Goal: Check status: Check status

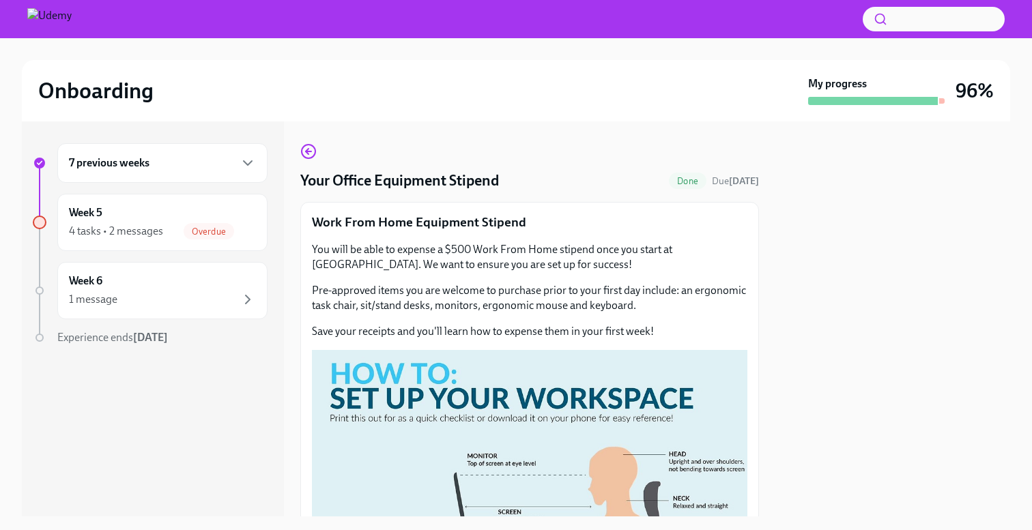
click at [119, 156] on h6 "7 previous weeks" at bounding box center [109, 163] width 81 height 15
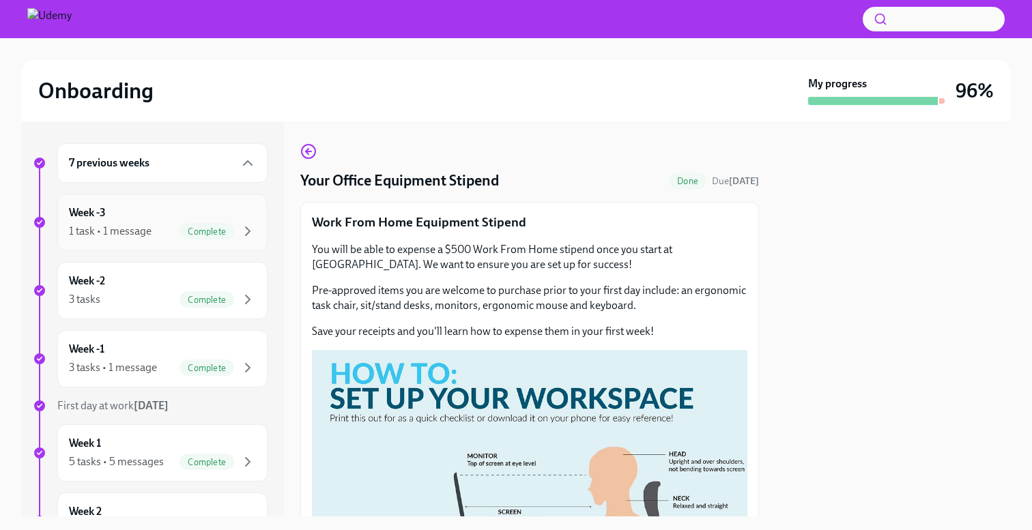
click at [127, 244] on div "Week -3 1 task • 1 message Complete" at bounding box center [162, 222] width 210 height 57
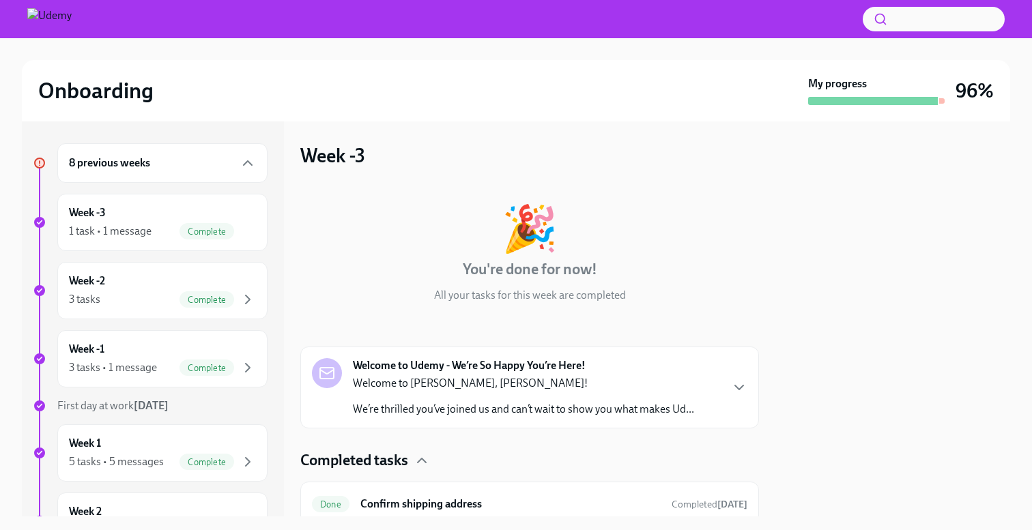
click at [130, 177] on div "8 previous weeks" at bounding box center [162, 163] width 210 height 40
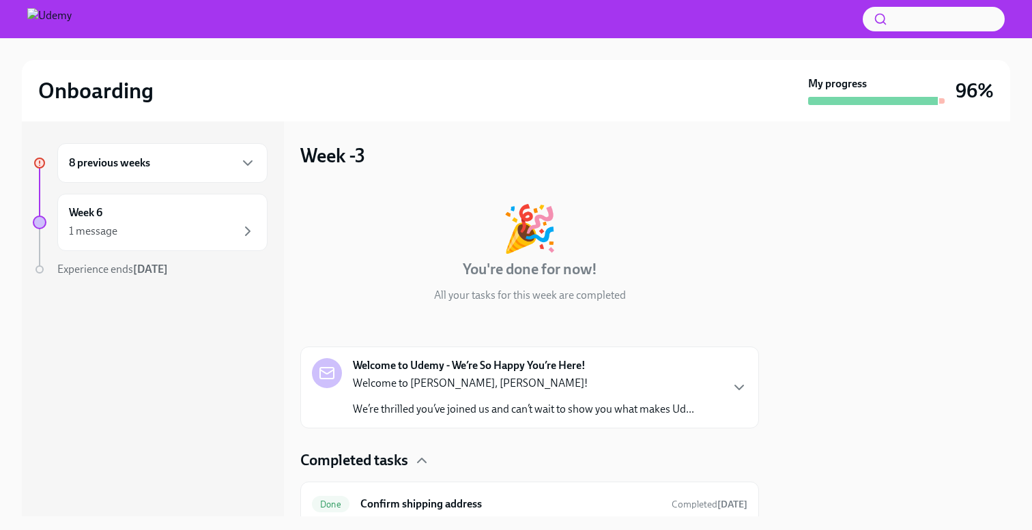
click at [133, 171] on div "8 previous weeks" at bounding box center [162, 163] width 187 height 16
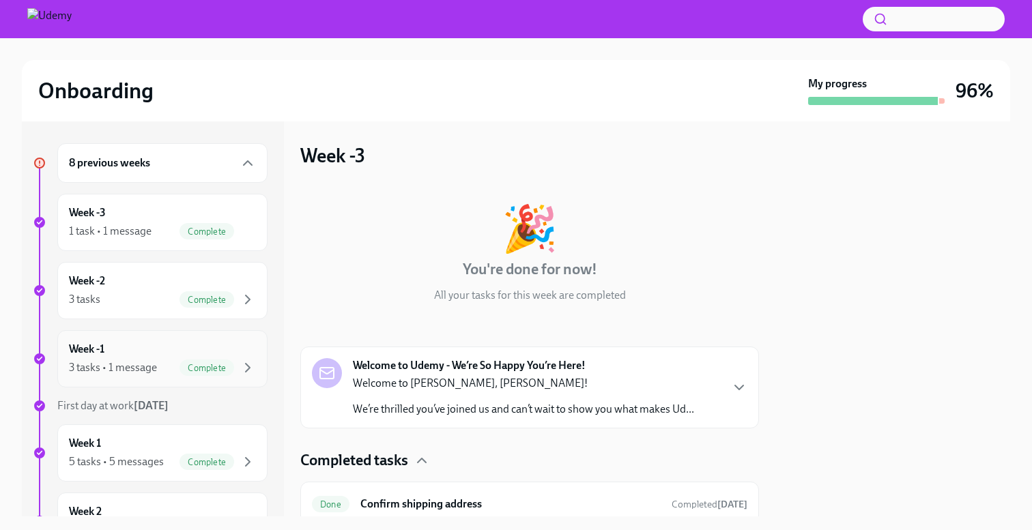
click at [111, 366] on div "3 tasks • 1 message" at bounding box center [113, 367] width 88 height 15
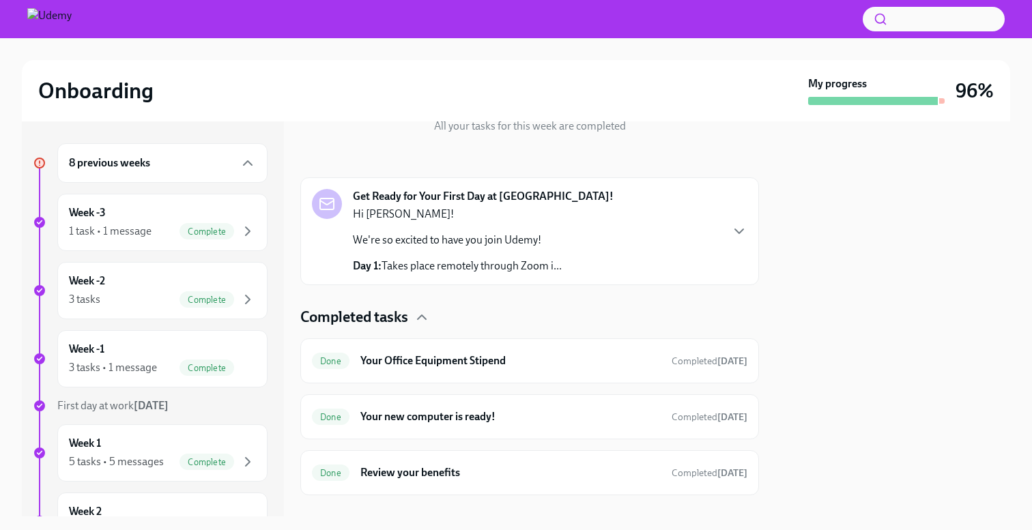
scroll to position [192, 0]
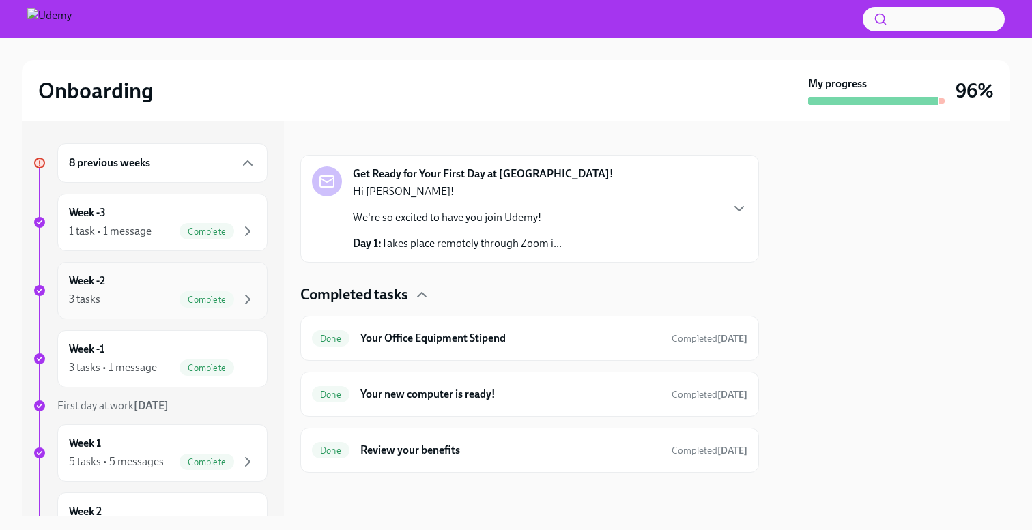
click at [167, 305] on div "3 tasks Complete" at bounding box center [162, 299] width 187 height 16
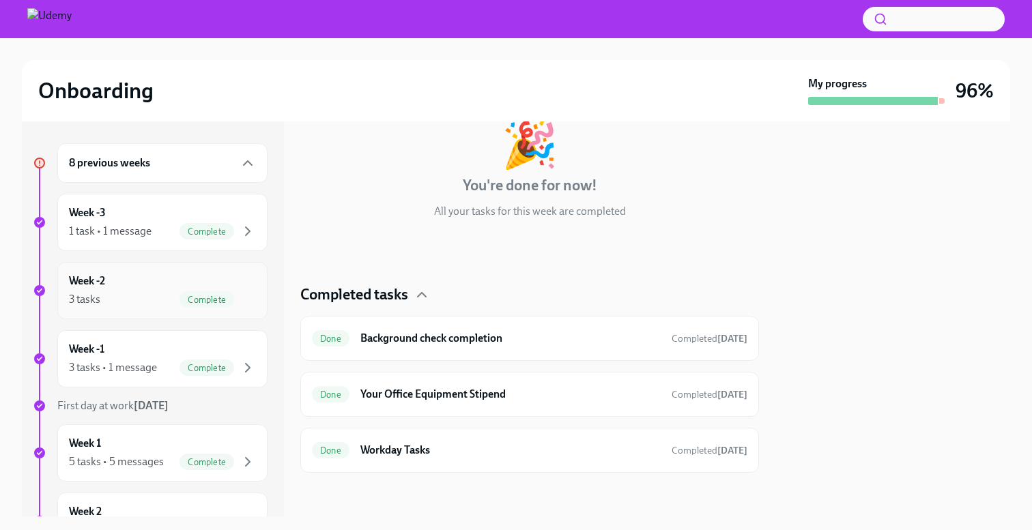
scroll to position [84, 0]
click at [180, 216] on div "Week -3 1 task • 1 message Complete" at bounding box center [162, 222] width 187 height 34
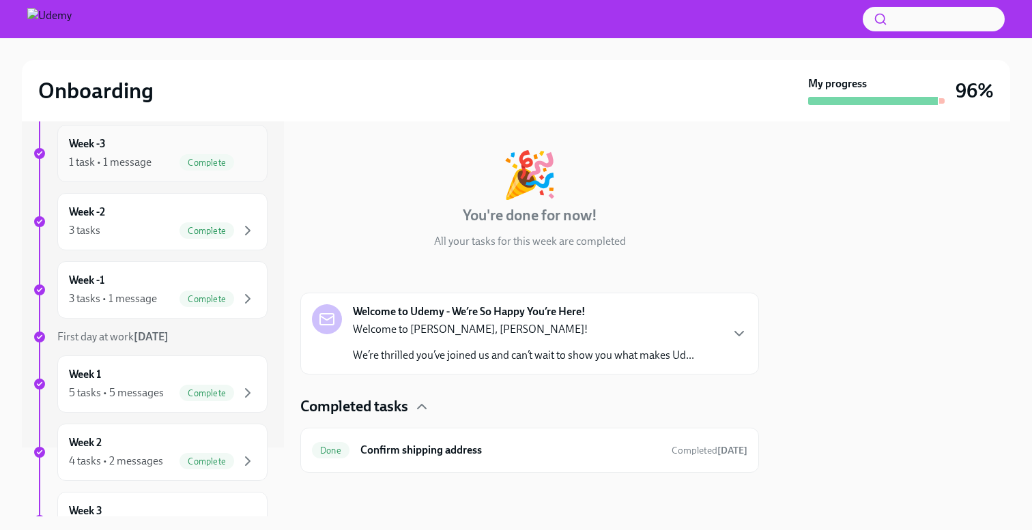
scroll to position [79, 0]
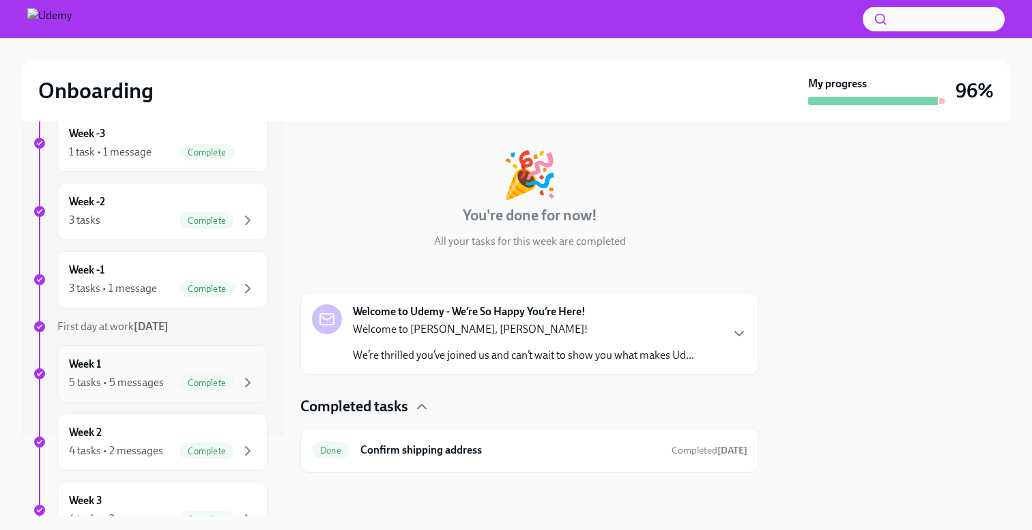
click at [128, 376] on div "5 tasks • 5 messages" at bounding box center [116, 382] width 95 height 15
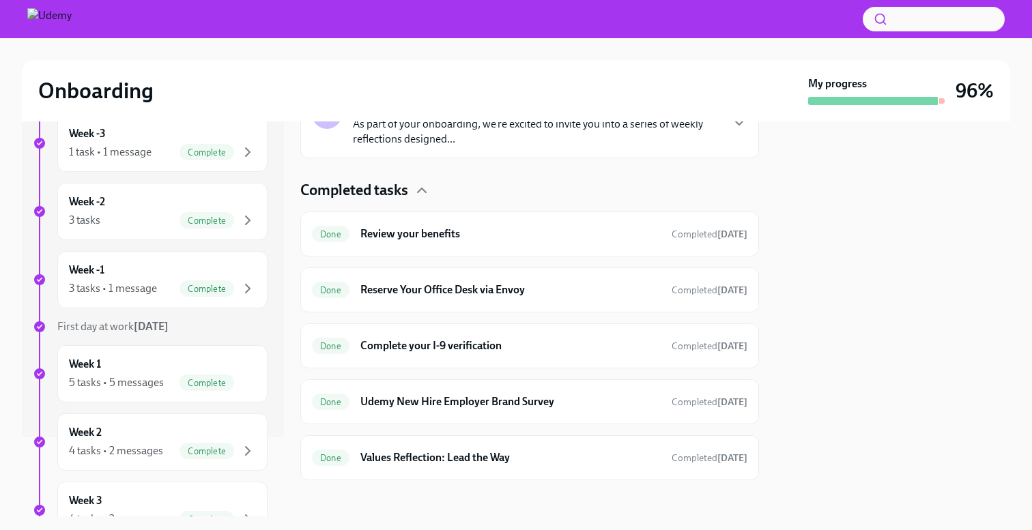
scroll to position [701, 0]
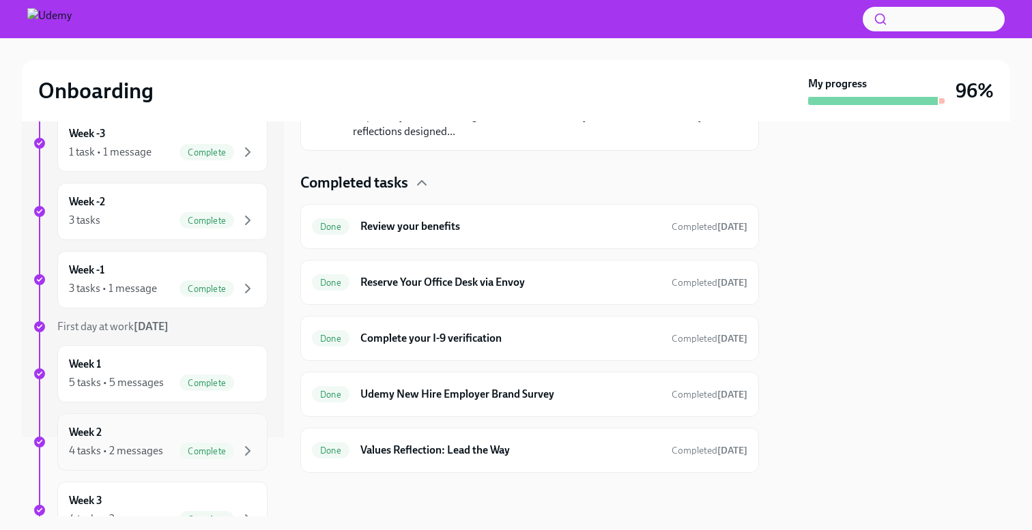
click at [130, 428] on div "Week 2 4 tasks • 2 messages Complete" at bounding box center [162, 442] width 187 height 34
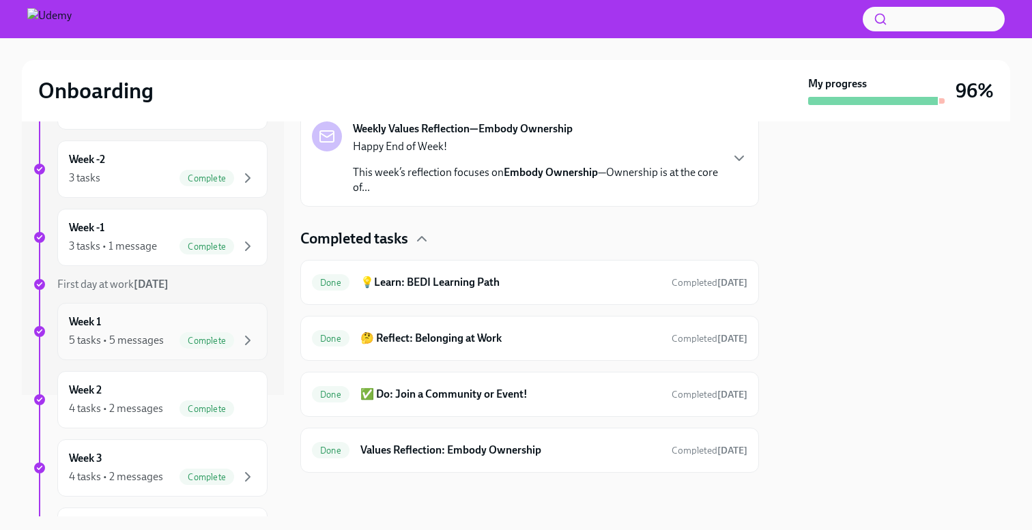
scroll to position [124, 0]
click at [137, 455] on div "Week 3 4 tasks • 2 messages Complete" at bounding box center [162, 465] width 187 height 34
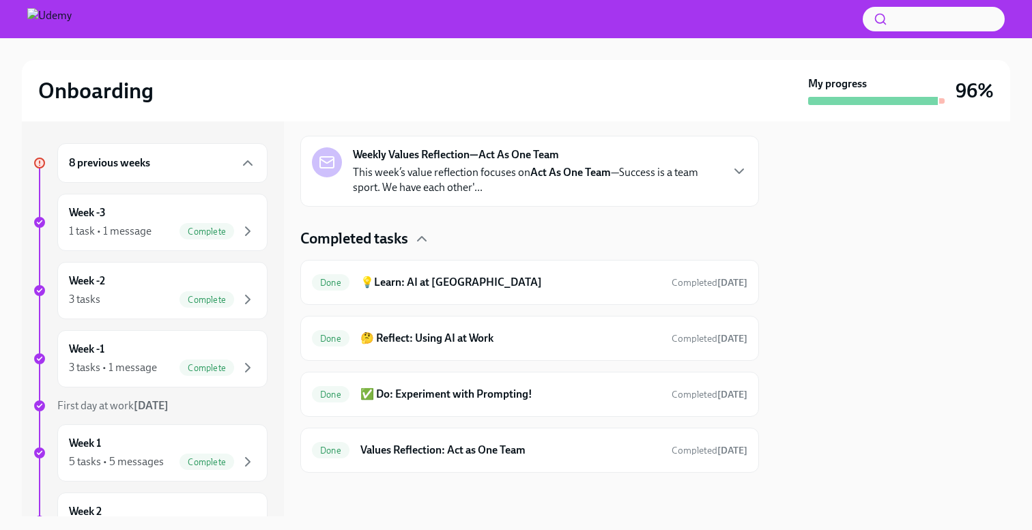
click at [189, 172] on div "8 previous weeks" at bounding box center [162, 163] width 210 height 40
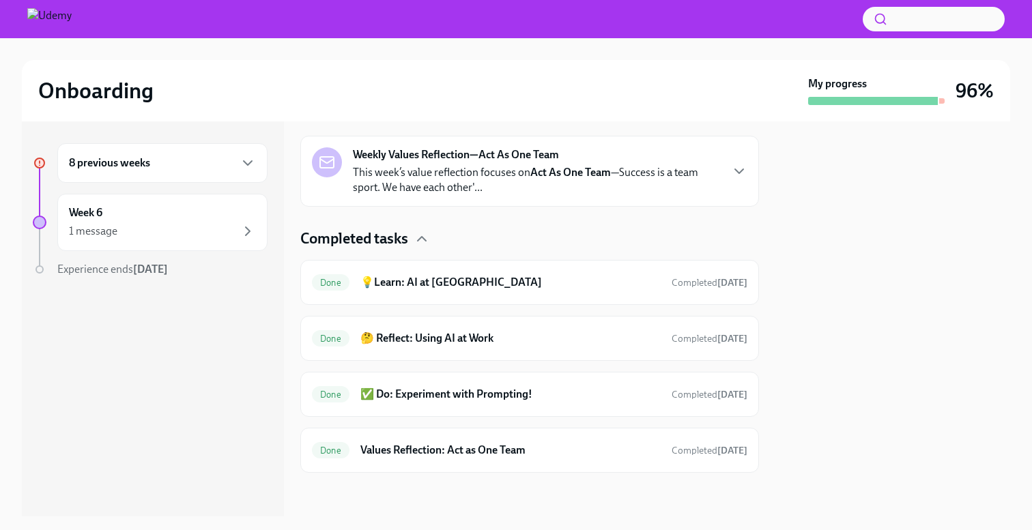
click at [124, 160] on h6 "8 previous weeks" at bounding box center [109, 163] width 81 height 15
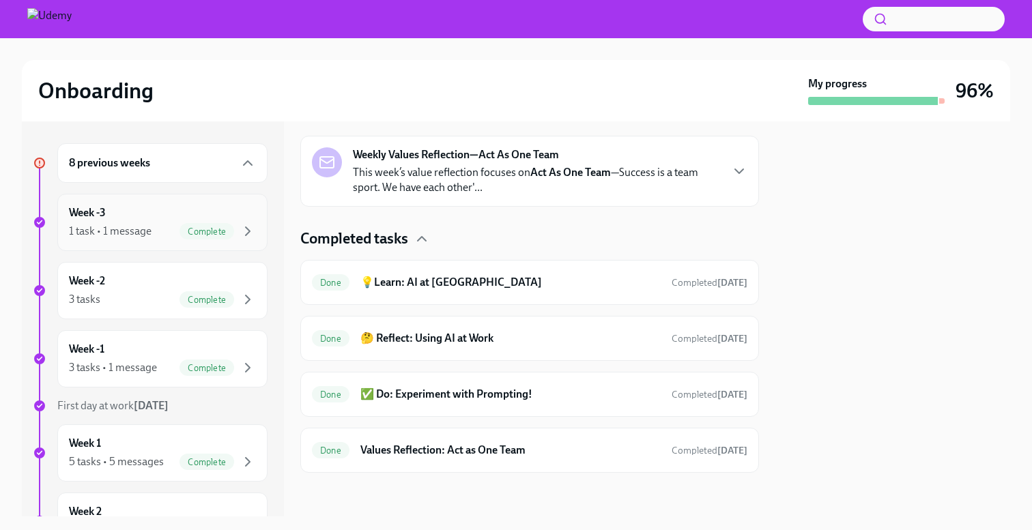
click at [116, 220] on div "Week -3 1 task • 1 message Complete" at bounding box center [162, 222] width 187 height 34
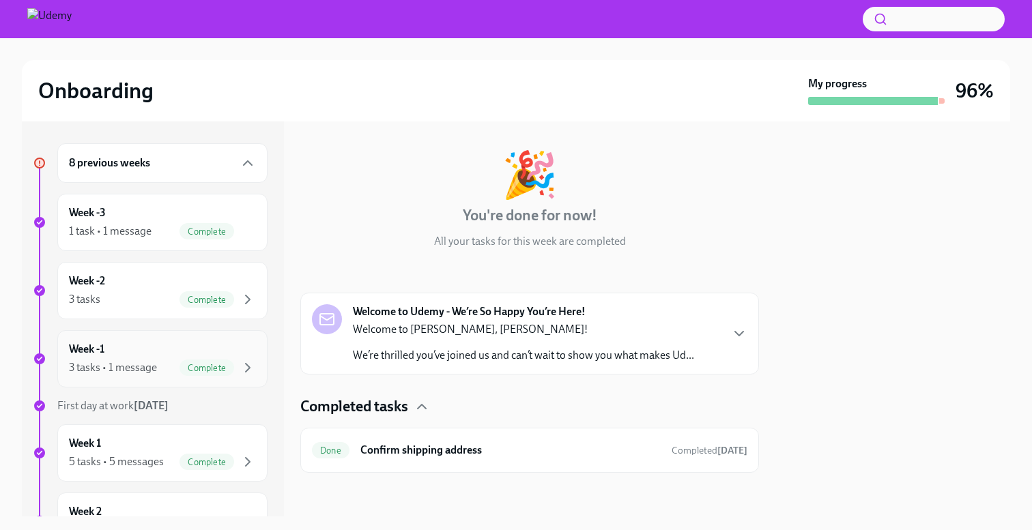
click at [124, 352] on div "Week -1 3 tasks • 1 message Complete" at bounding box center [162, 359] width 187 height 34
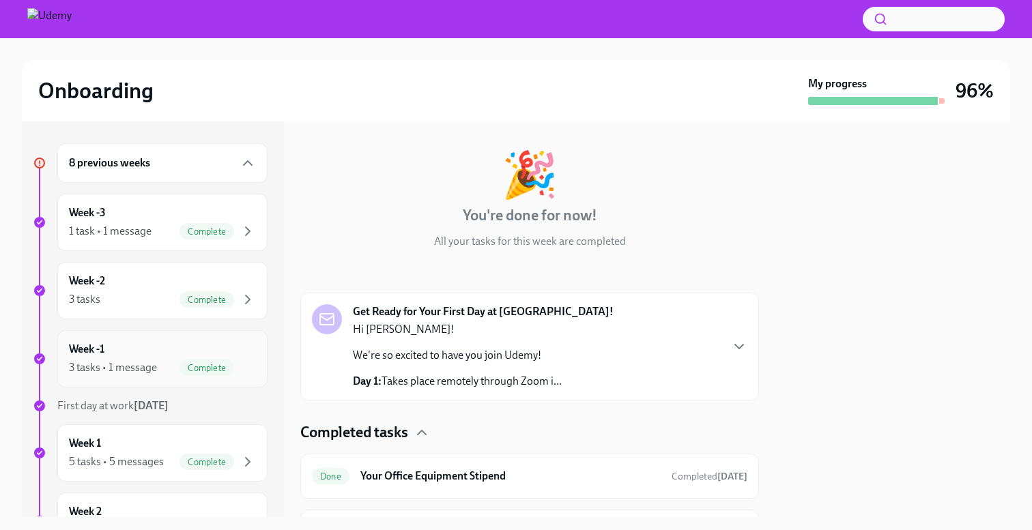
scroll to position [192, 0]
